Goal: Browse casually: Explore the website without a specific task or goal

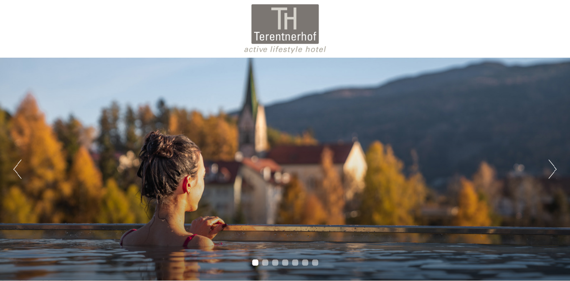
drag, startPoint x: 553, startPoint y: 171, endPoint x: 550, endPoint y: 169, distance: 4.3
click at [551, 170] on button "Next" at bounding box center [552, 168] width 8 height 19
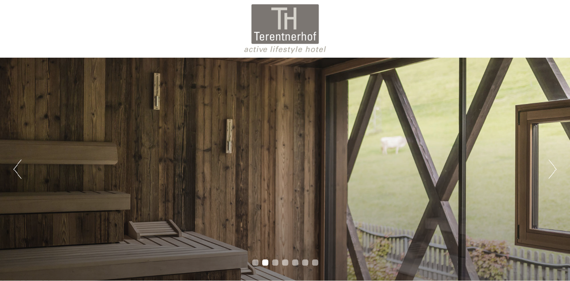
click at [549, 168] on button "Next" at bounding box center [552, 168] width 8 height 19
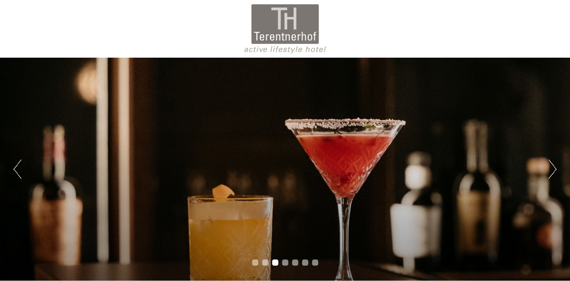
click at [547, 168] on div "Previous Next 1 2 3 4 5 6 7" at bounding box center [285, 169] width 570 height 223
click at [555, 168] on button "Next" at bounding box center [552, 168] width 8 height 19
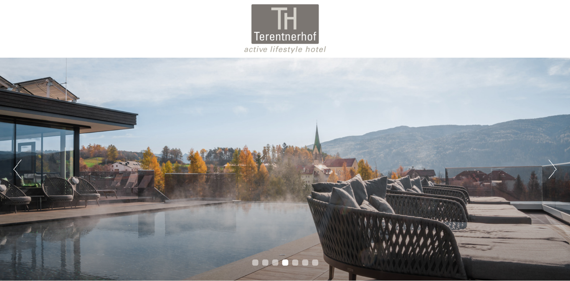
click at [554, 168] on button "Next" at bounding box center [552, 168] width 8 height 19
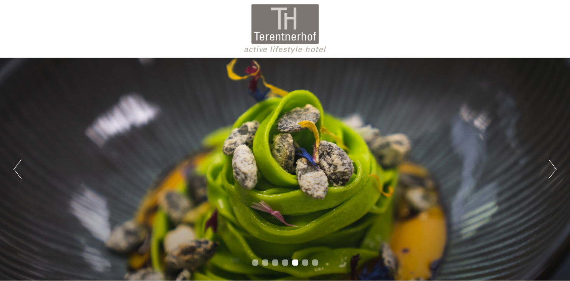
click at [553, 168] on button "Next" at bounding box center [552, 168] width 8 height 19
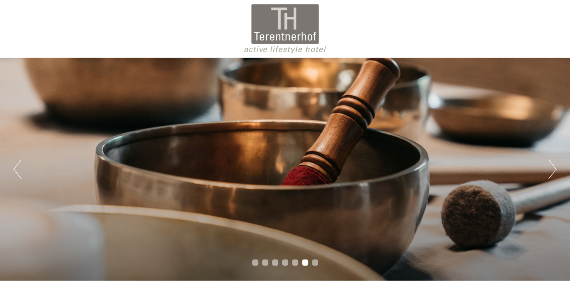
click at [553, 167] on button "Next" at bounding box center [552, 168] width 8 height 19
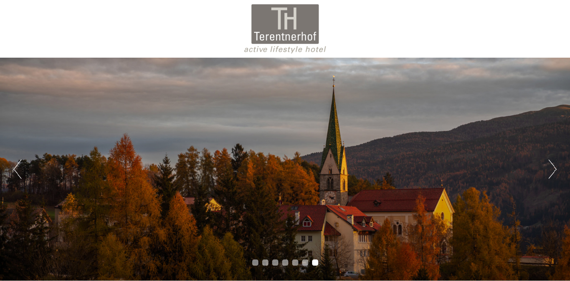
click at [552, 167] on button "Next" at bounding box center [552, 168] width 8 height 19
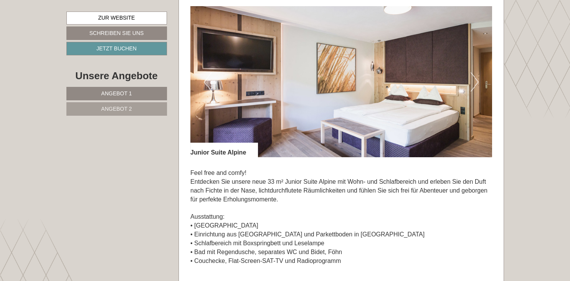
scroll to position [526, 0]
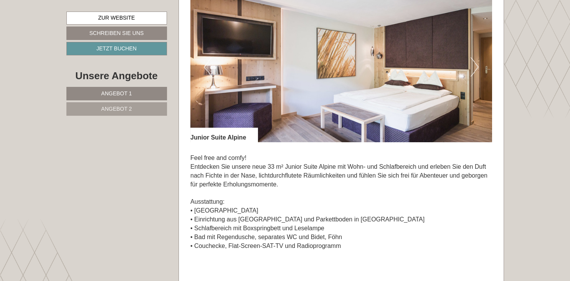
click at [475, 68] on button "Next" at bounding box center [474, 66] width 8 height 19
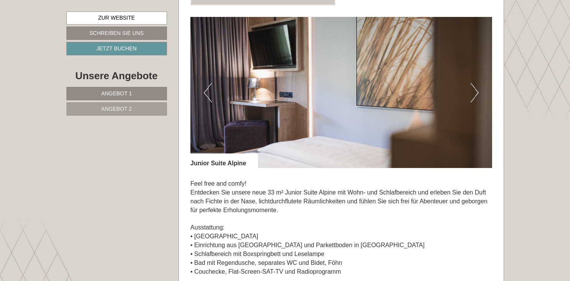
scroll to position [486, 0]
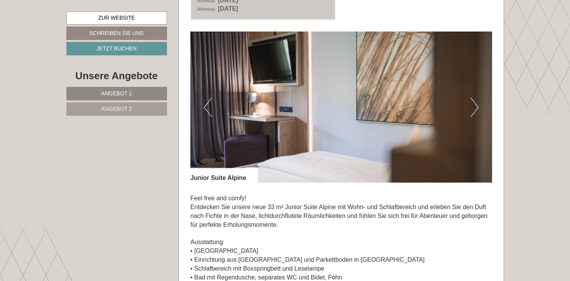
click at [477, 107] on button "Next" at bounding box center [474, 106] width 8 height 19
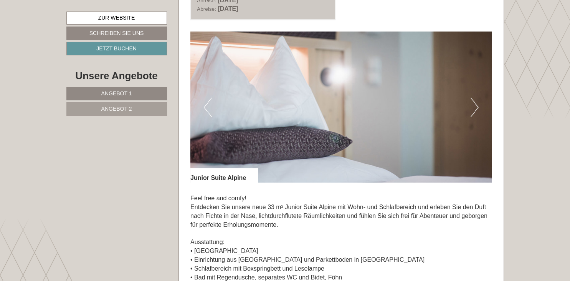
click at [477, 107] on button "Next" at bounding box center [474, 106] width 8 height 19
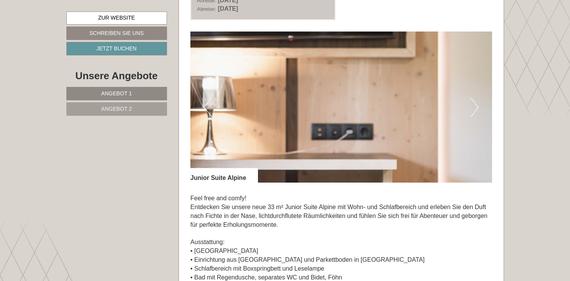
click at [477, 107] on button "Next" at bounding box center [474, 106] width 8 height 19
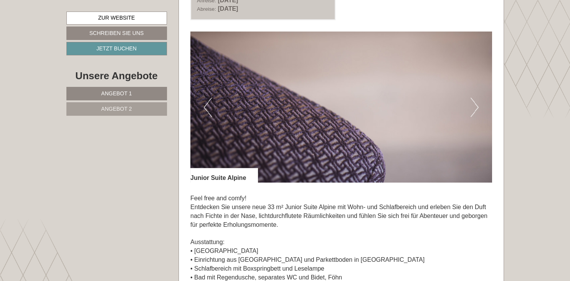
click at [477, 107] on button "Next" at bounding box center [474, 106] width 8 height 19
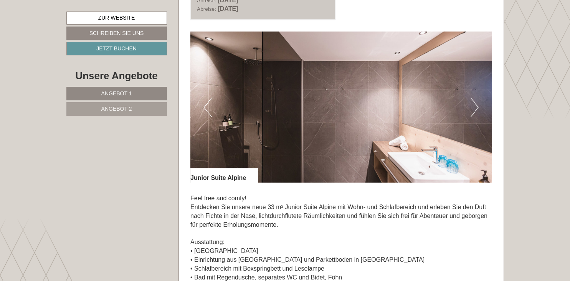
click at [477, 107] on button "Next" at bounding box center [474, 106] width 8 height 19
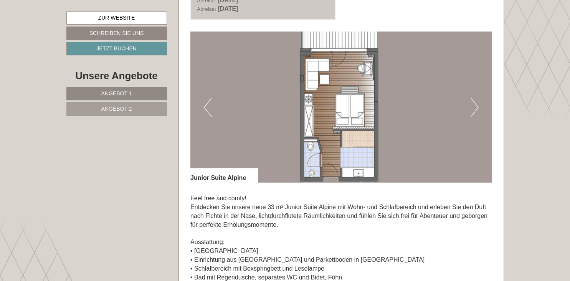
click at [477, 107] on button "Next" at bounding box center [474, 106] width 8 height 19
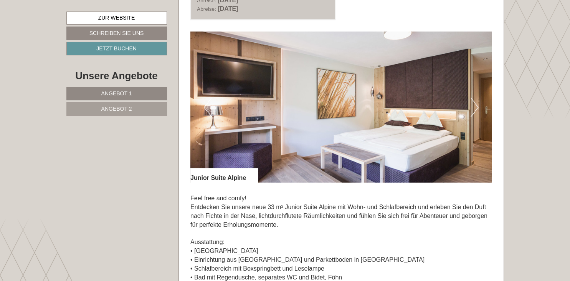
click at [477, 107] on button "Next" at bounding box center [474, 106] width 8 height 19
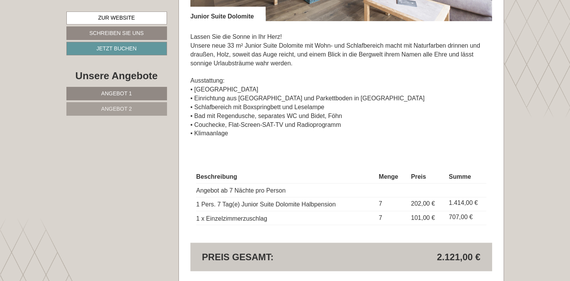
scroll to position [1216, 0]
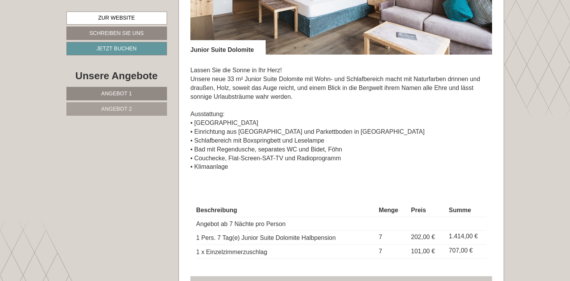
drag, startPoint x: 325, startPoint y: 150, endPoint x: 318, endPoint y: 140, distance: 12.0
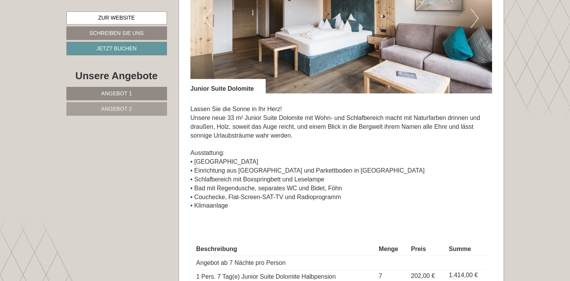
scroll to position [1010, 0]
